Goal: Information Seeking & Learning: Learn about a topic

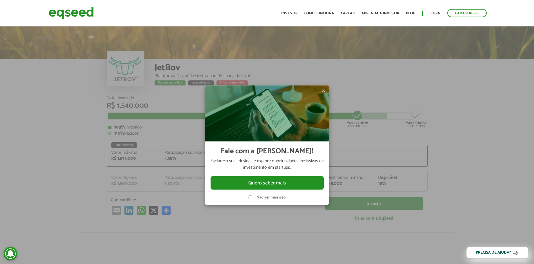
click at [322, 89] on span "×" at bounding box center [323, 90] width 3 height 7
